Goal: Task Accomplishment & Management: Use online tool/utility

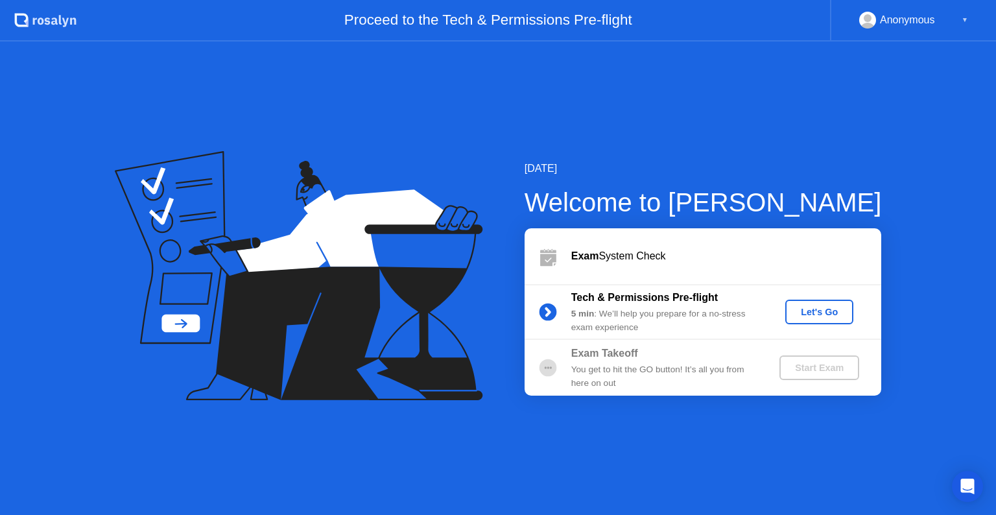
click at [816, 316] on div "Let's Go" at bounding box center [819, 312] width 58 height 10
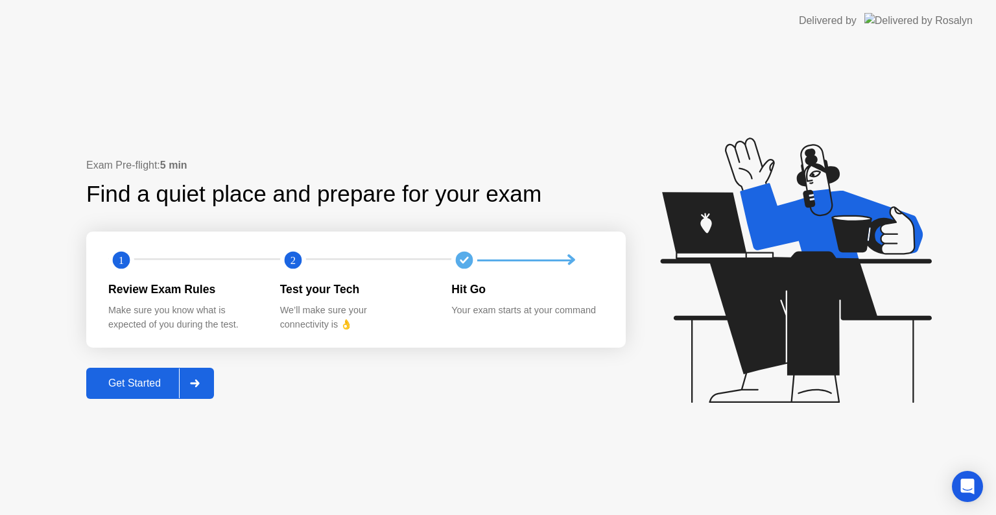
click at [150, 385] on div "Get Started" at bounding box center [134, 383] width 89 height 12
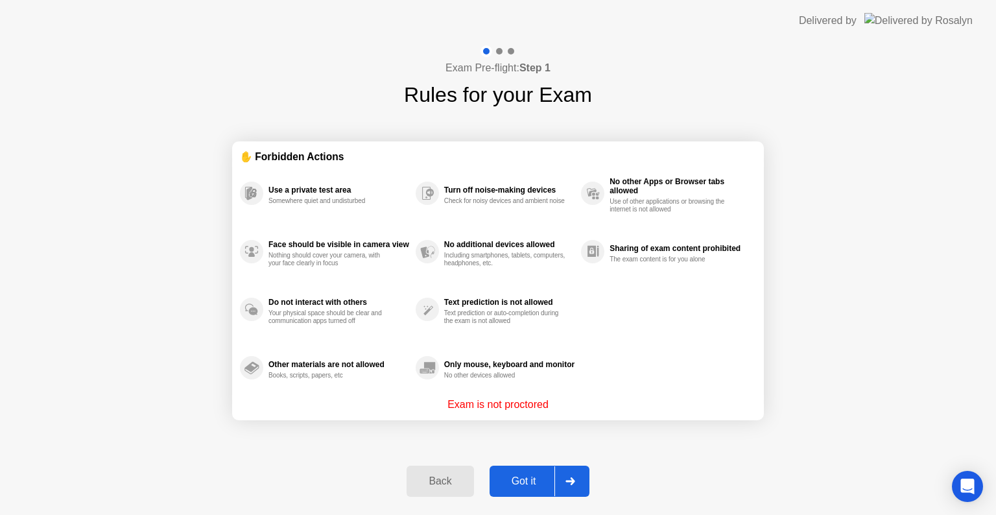
click at [543, 481] on div "Got it" at bounding box center [523, 481] width 61 height 12
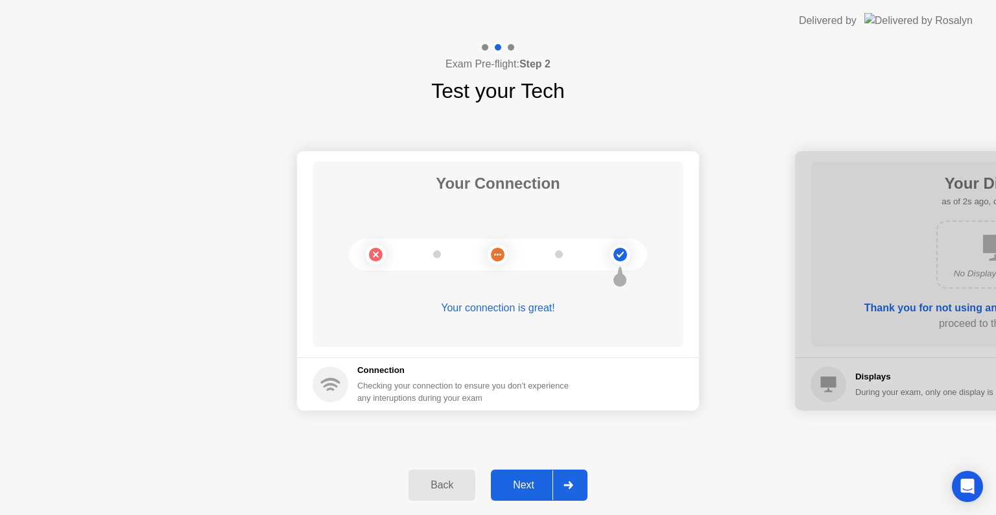
click at [543, 481] on div "Next" at bounding box center [524, 485] width 58 height 12
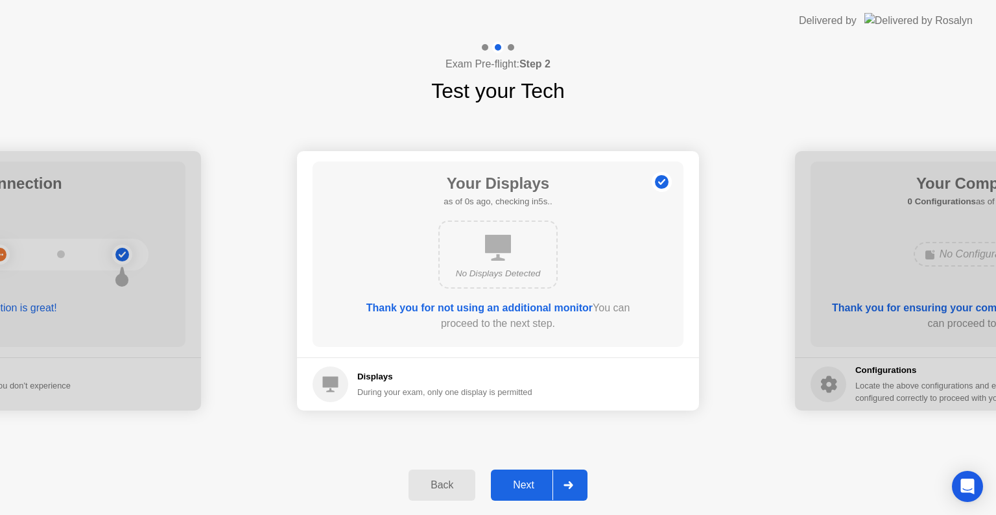
click at [543, 481] on div "Next" at bounding box center [524, 485] width 58 height 12
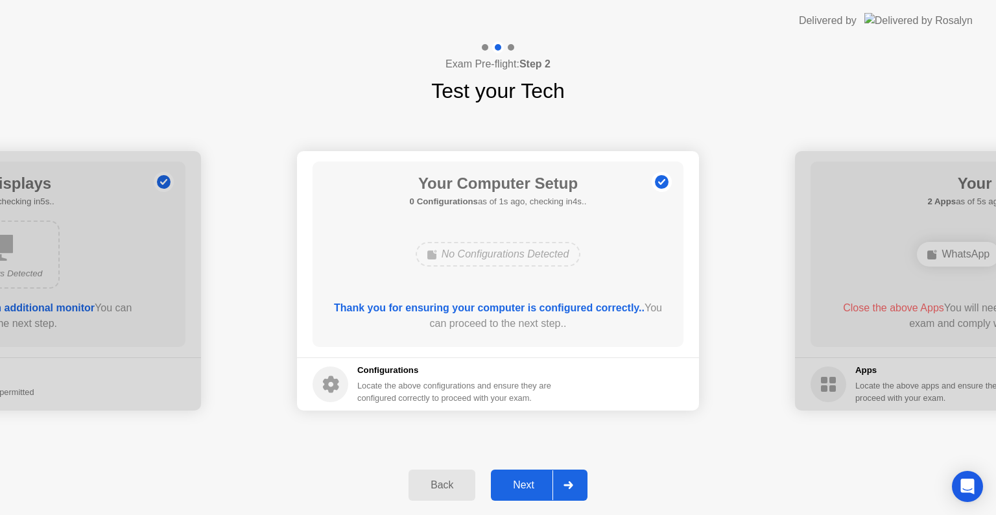
click at [543, 481] on div "Next" at bounding box center [524, 485] width 58 height 12
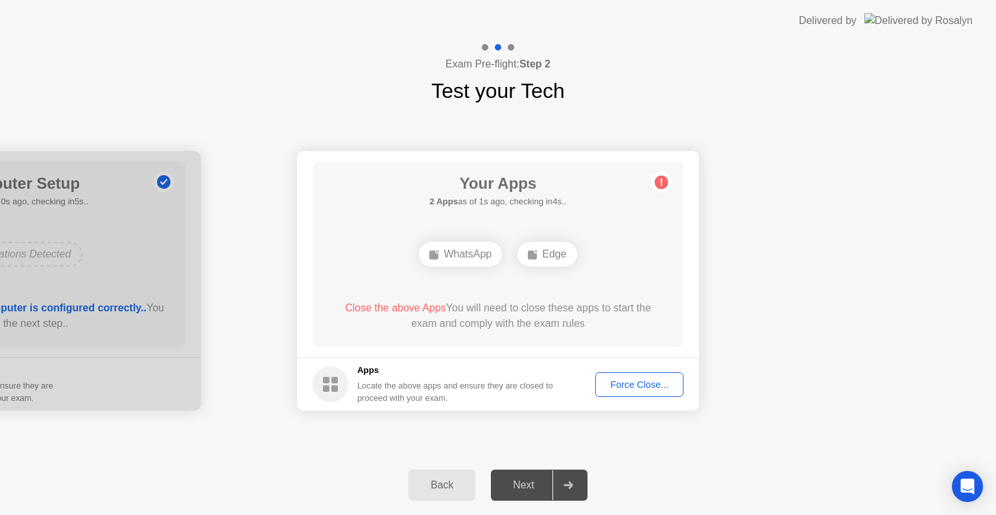
click at [625, 385] on div "Force Close..." at bounding box center [639, 384] width 79 height 10
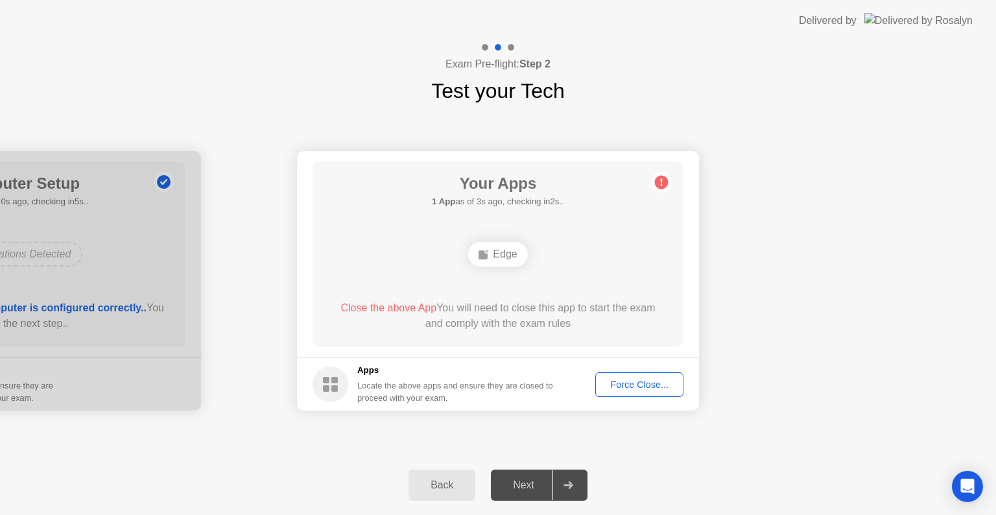
click at [610, 381] on div "Force Close..." at bounding box center [639, 384] width 79 height 10
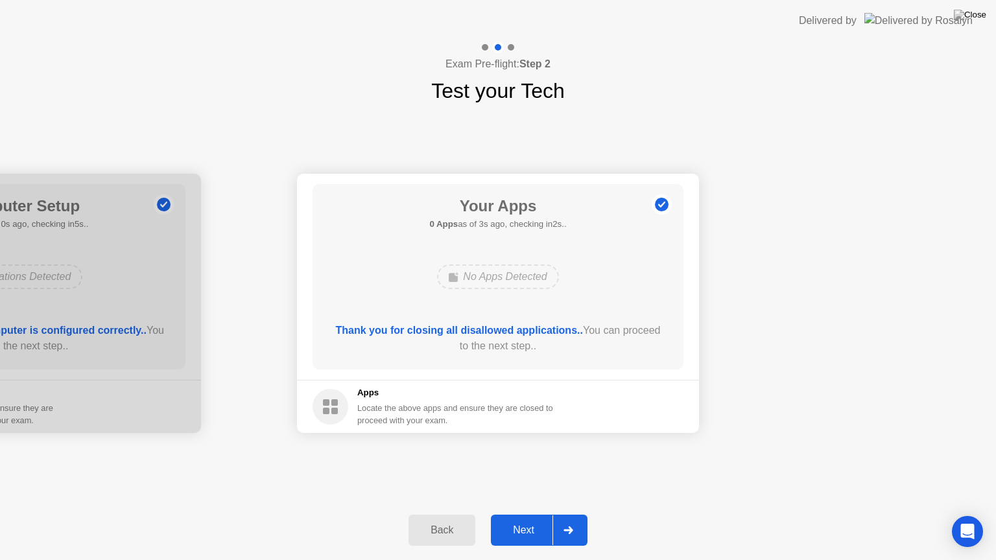
click at [525, 514] on button "Next" at bounding box center [539, 530] width 97 height 31
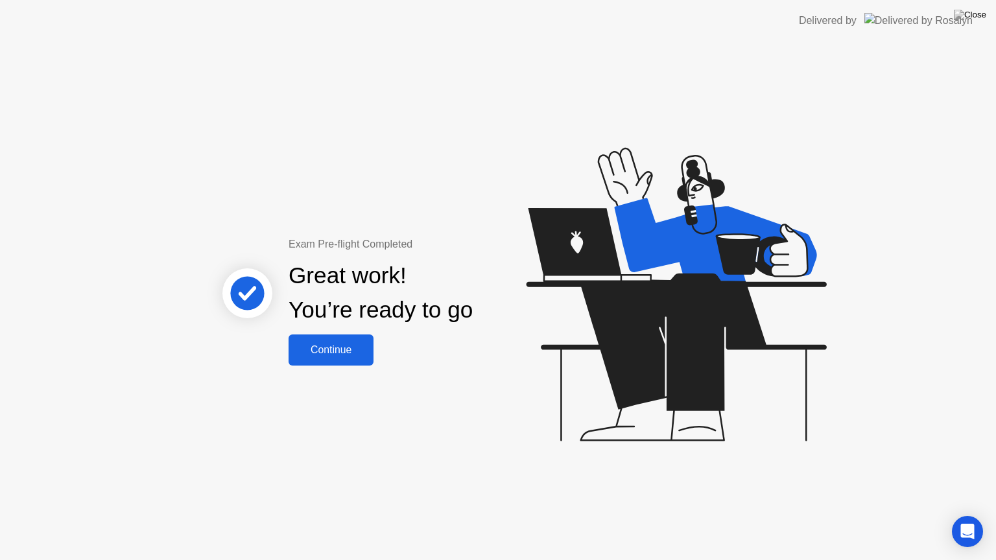
click at [342, 340] on button "Continue" at bounding box center [331, 350] width 85 height 31
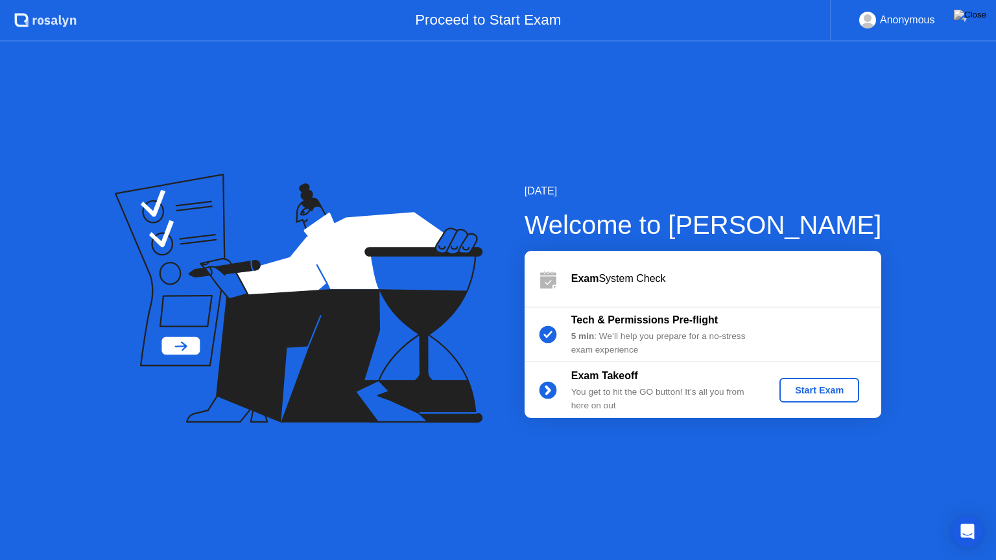
click at [822, 385] on div "Start Exam" at bounding box center [819, 390] width 69 height 10
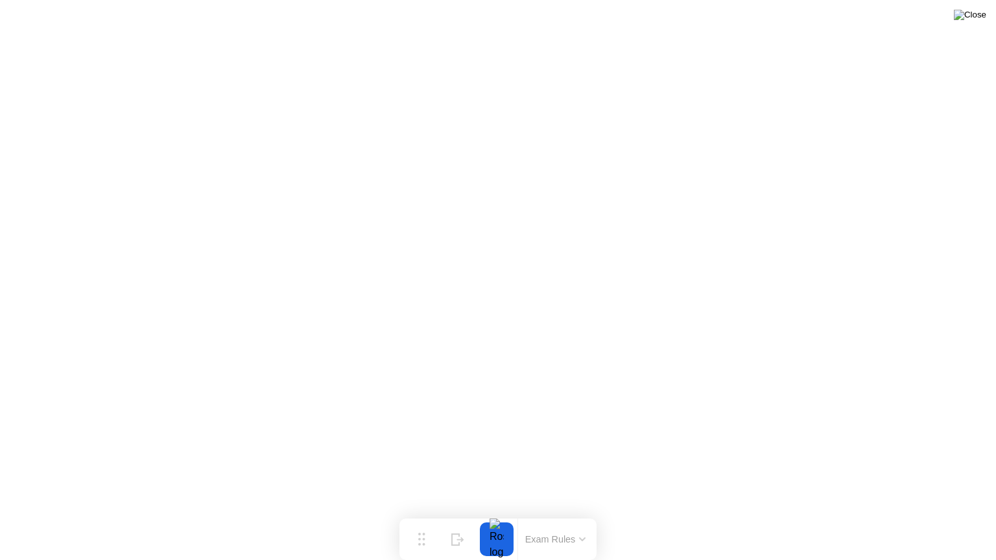
click at [979, 20] on img at bounding box center [970, 15] width 32 height 10
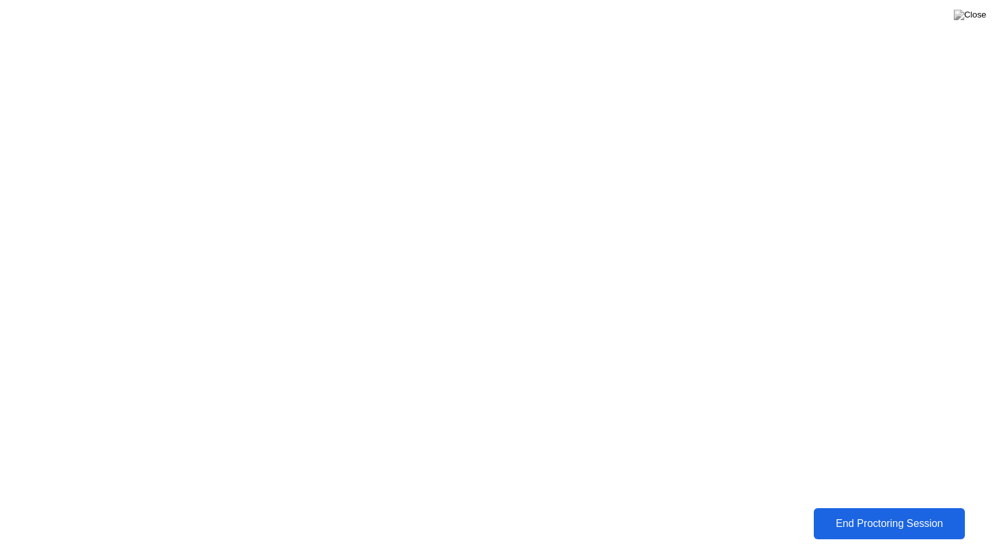
click at [860, 514] on div "End Proctoring Session" at bounding box center [890, 524] width 144 height 12
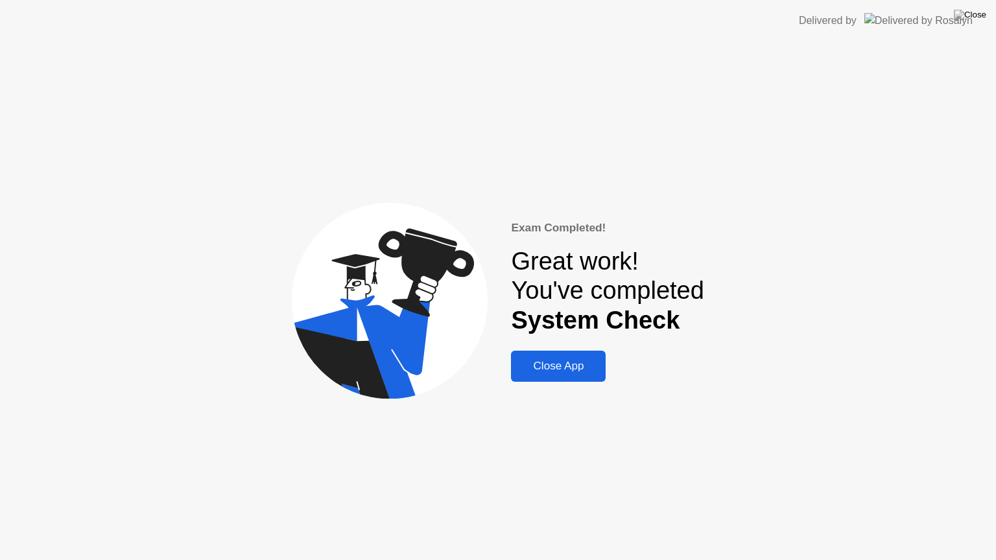
click at [576, 371] on div "Close App" at bounding box center [558, 366] width 87 height 13
